Goal: Communication & Community: Answer question/provide support

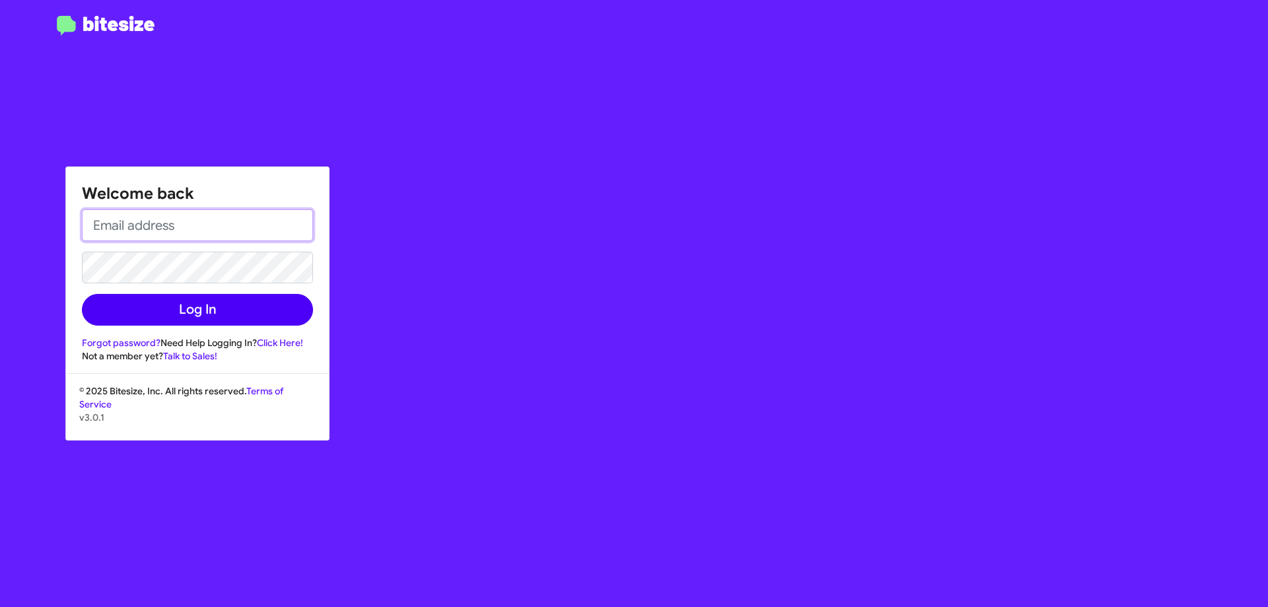
type input "[EMAIL_ADDRESS][DOMAIN_NAME]"
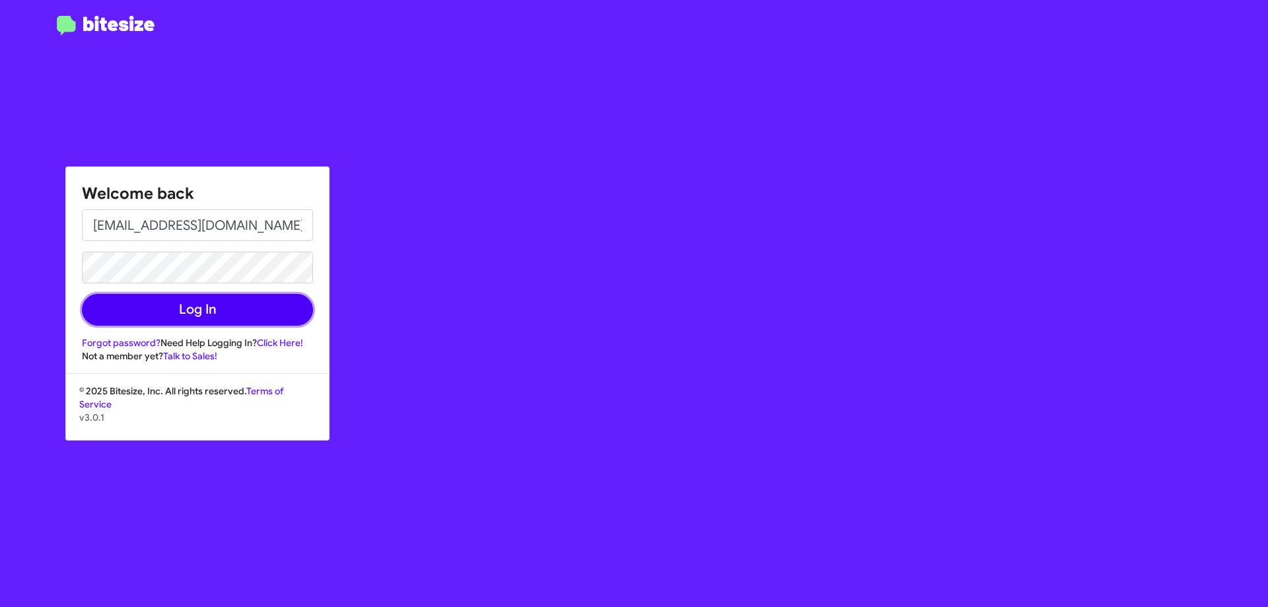
click at [250, 314] on button "Log In" at bounding box center [197, 310] width 231 height 32
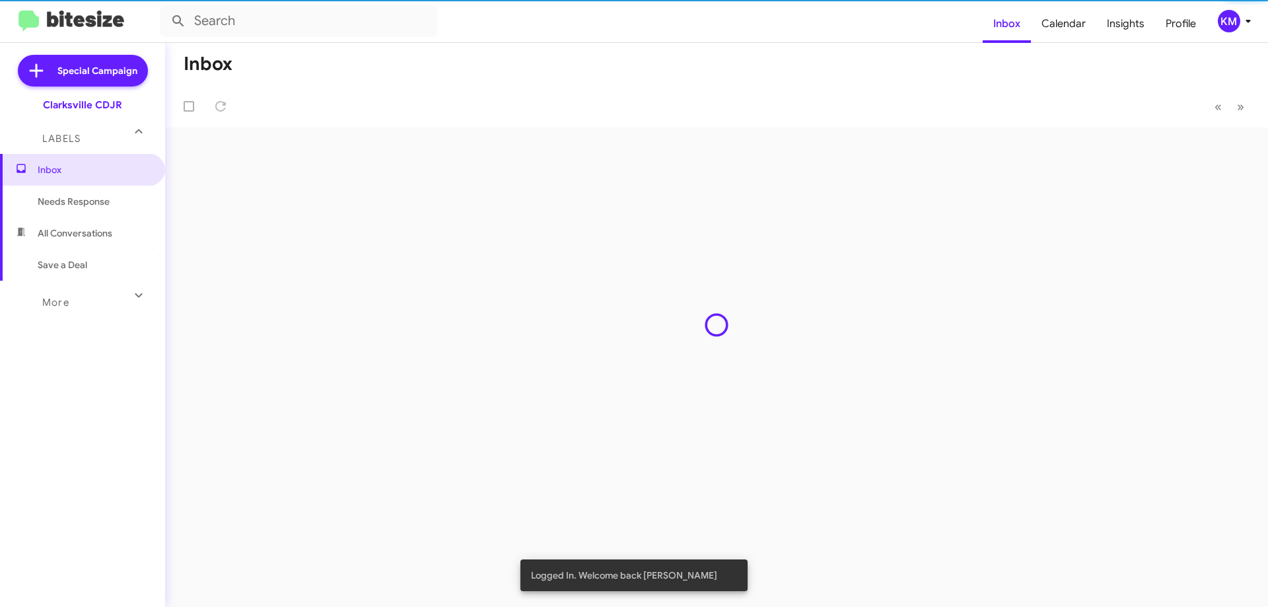
click at [268, 312] on div "Inbox « Previous » Next" at bounding box center [716, 325] width 1103 height 564
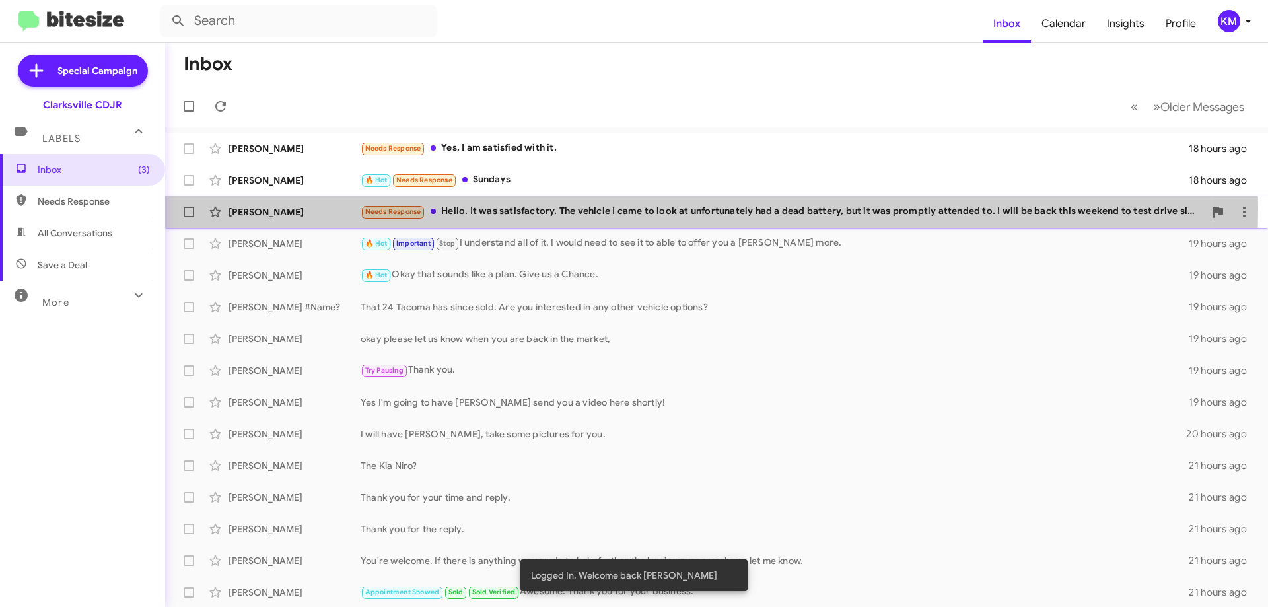
click at [565, 209] on div "Needs Response Hello. It was satisfactory. The vehicle I came to look at unfort…" at bounding box center [783, 211] width 844 height 15
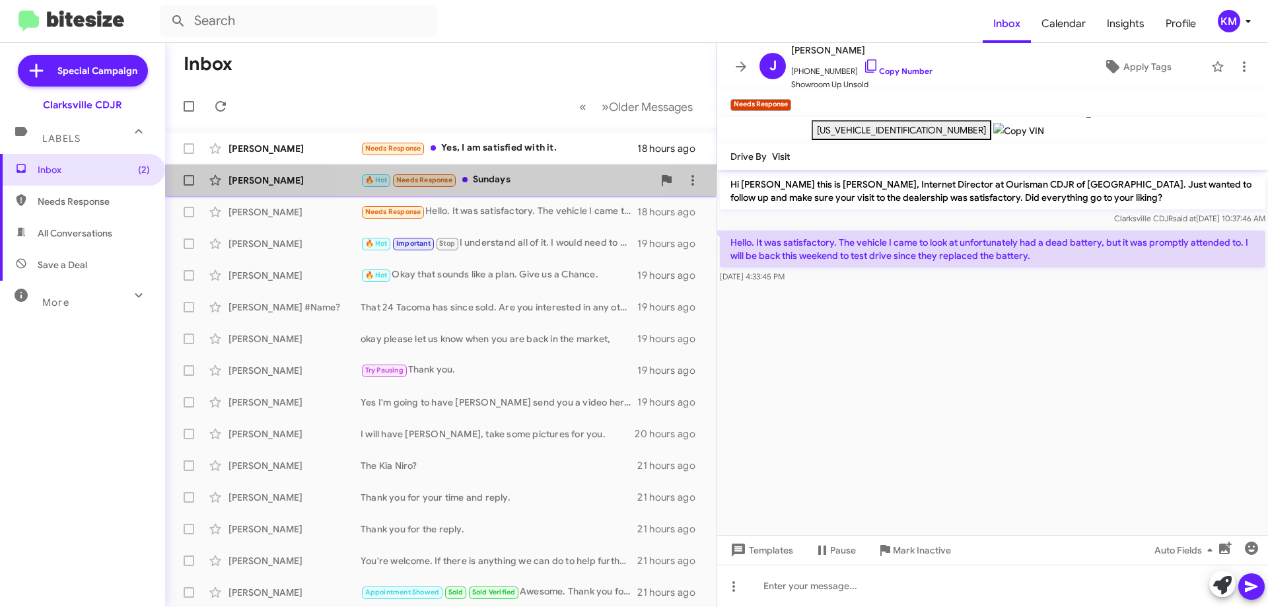
click at [476, 174] on div "🔥 Hot Needs Response Sundays" at bounding box center [507, 179] width 293 height 15
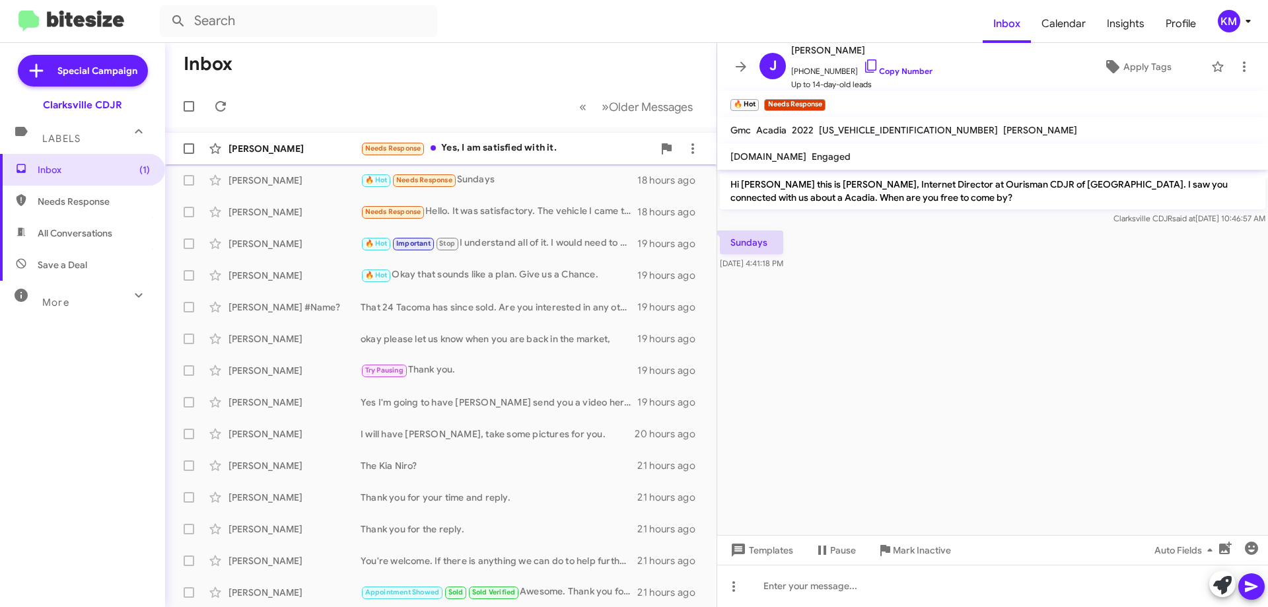
click at [493, 151] on div "Needs Response Yes, I am satisfied with it." at bounding box center [507, 148] width 293 height 15
